Goal: Task Accomplishment & Management: Use online tool/utility

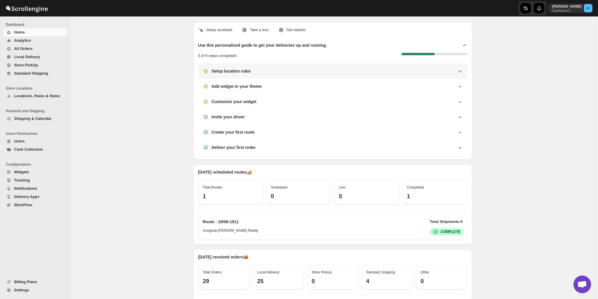
scroll to position [257, 0]
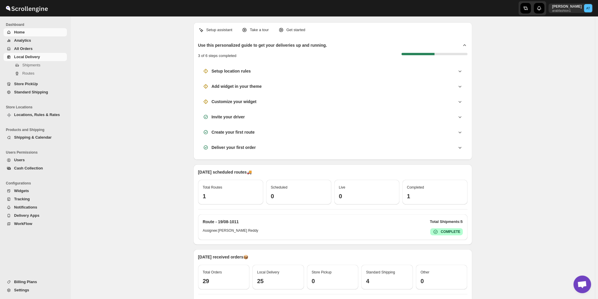
click at [32, 57] on span "Local Delivery" at bounding box center [27, 57] width 26 height 4
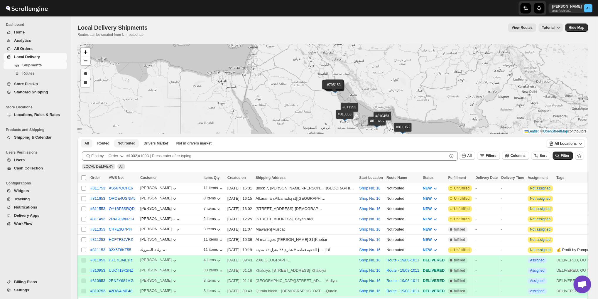
click at [128, 147] on button "Not routed" at bounding box center [126, 143] width 25 height 8
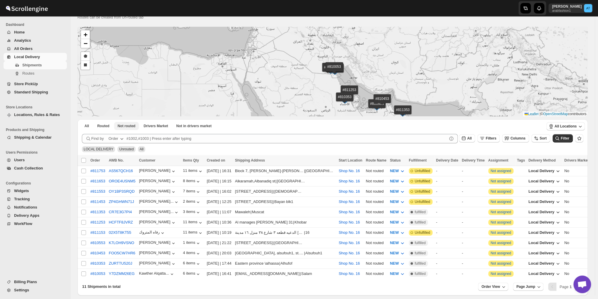
scroll to position [41, 0]
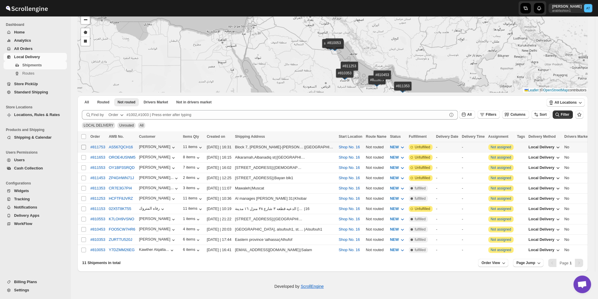
click at [81, 148] on input "Select shipment" at bounding box center [83, 147] width 5 height 5
checkbox input "true"
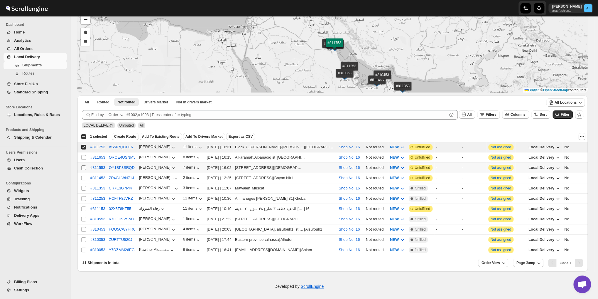
click at [85, 166] on input "Select shipment" at bounding box center [83, 167] width 5 height 5
checkbox input "true"
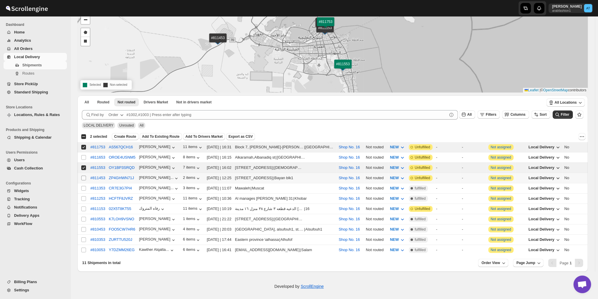
click at [82, 176] on input "Select shipment" at bounding box center [83, 178] width 5 height 5
checkbox input "true"
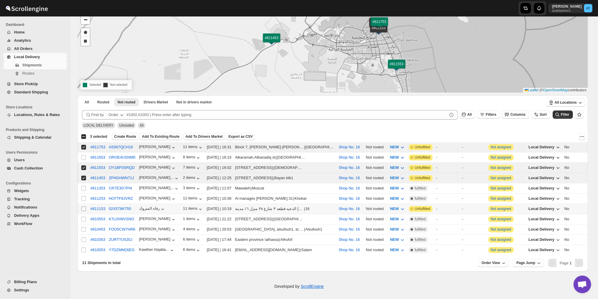
click at [82, 206] on input "Select shipment" at bounding box center [83, 208] width 5 height 5
checkbox input "true"
click at [120, 137] on span "Create Route" at bounding box center [125, 136] width 22 height 5
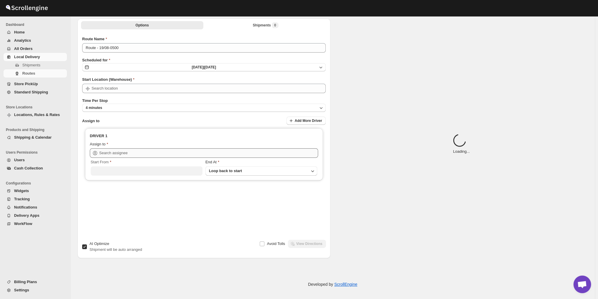
type input "Route - 19/08-0500"
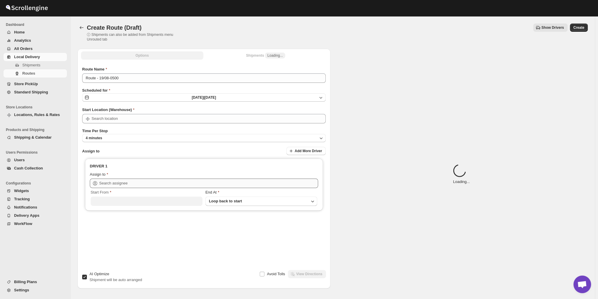
type input "Shop No. 16"
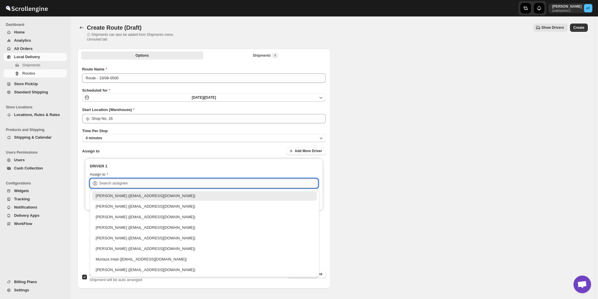
click at [241, 179] on input "text" at bounding box center [208, 182] width 219 height 9
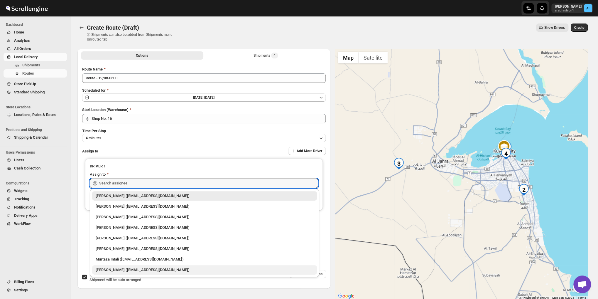
click at [145, 269] on div "[PERSON_NAME] ([EMAIL_ADDRESS][DOMAIN_NAME])" at bounding box center [205, 270] width 218 height 6
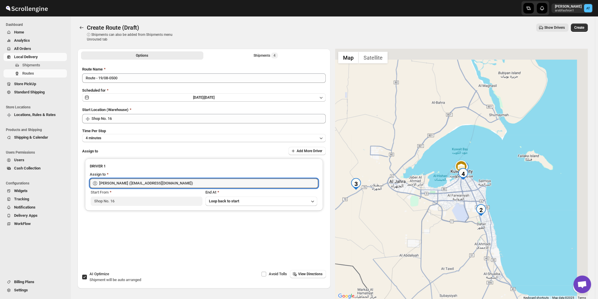
type input "[PERSON_NAME] ([EMAIL_ADDRESS][DOMAIN_NAME])"
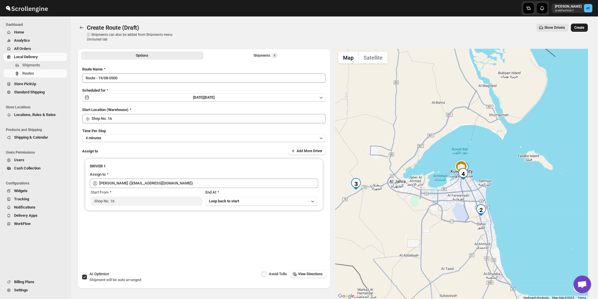
click at [575, 29] on button "Create" at bounding box center [579, 27] width 17 height 8
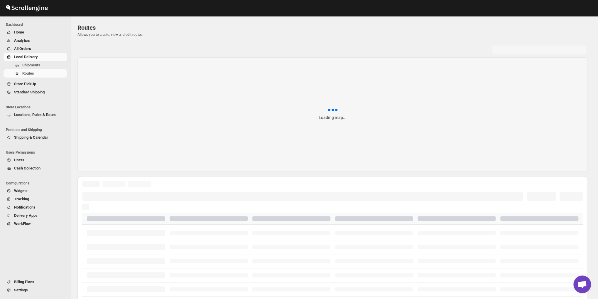
click at [31, 65] on span "Shipments" at bounding box center [31, 65] width 18 height 4
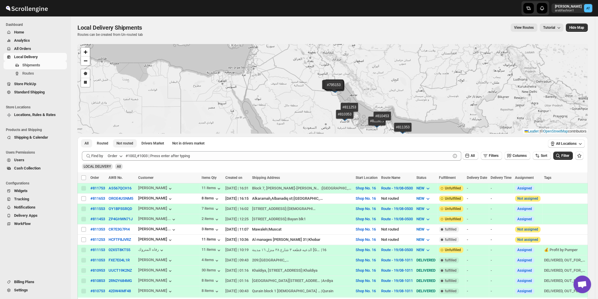
click at [127, 143] on span "Not routed" at bounding box center [125, 143] width 17 height 5
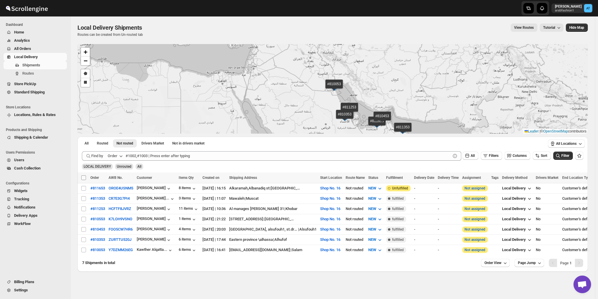
click at [85, 178] on input "Select all shipments" at bounding box center [83, 177] width 5 height 5
checkbox input "true"
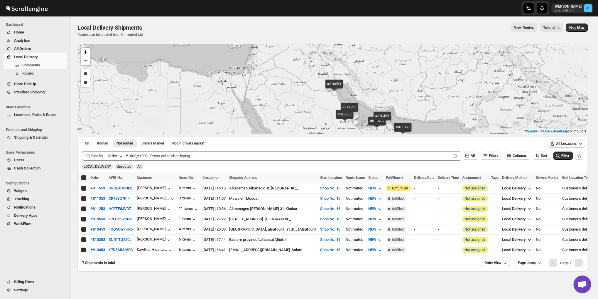
checkbox input "true"
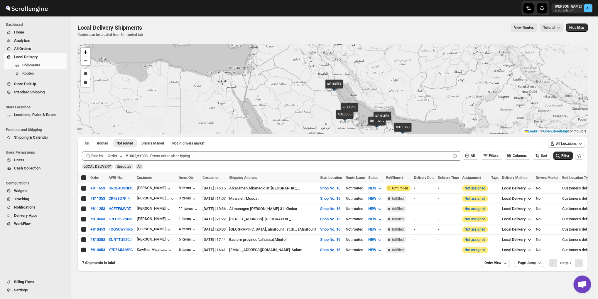
checkbox input "true"
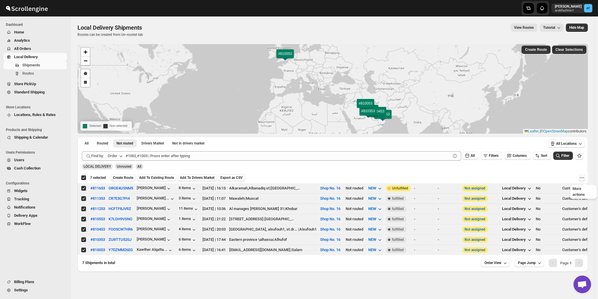
click at [585, 178] on icon "More actions" at bounding box center [582, 178] width 6 height 6
click at [558, 199] on span "MOVE TO STANDARD SHIPPING" at bounding box center [557, 199] width 55 height 4
